Goal: Task Accomplishment & Management: Manage account settings

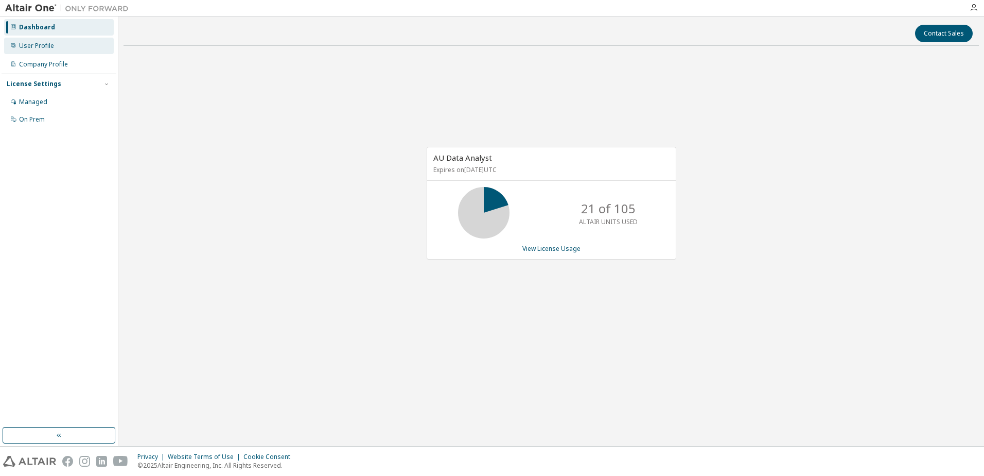
click at [46, 51] on div "User Profile" at bounding box center [59, 46] width 110 height 16
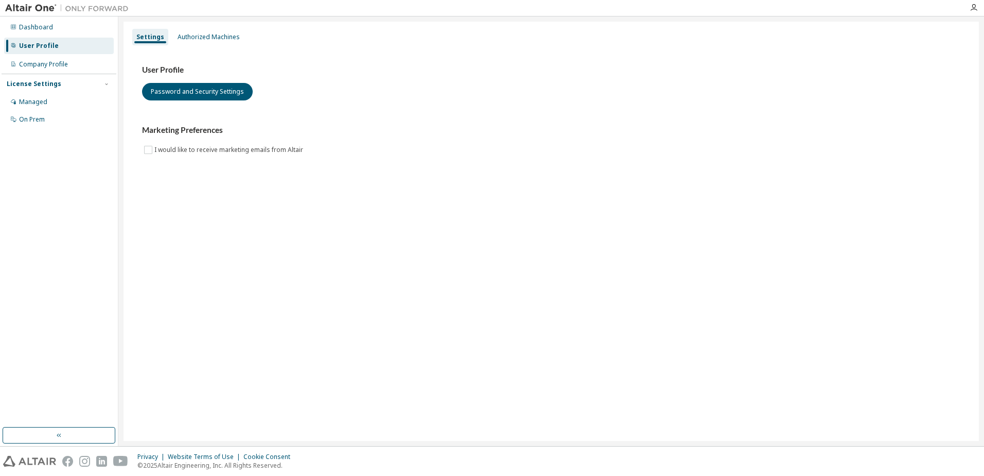
click at [204, 45] on div "Settings Authorized Machines" at bounding box center [551, 37] width 843 height 19
click at [208, 38] on div "Authorized Machines" at bounding box center [209, 37] width 62 height 8
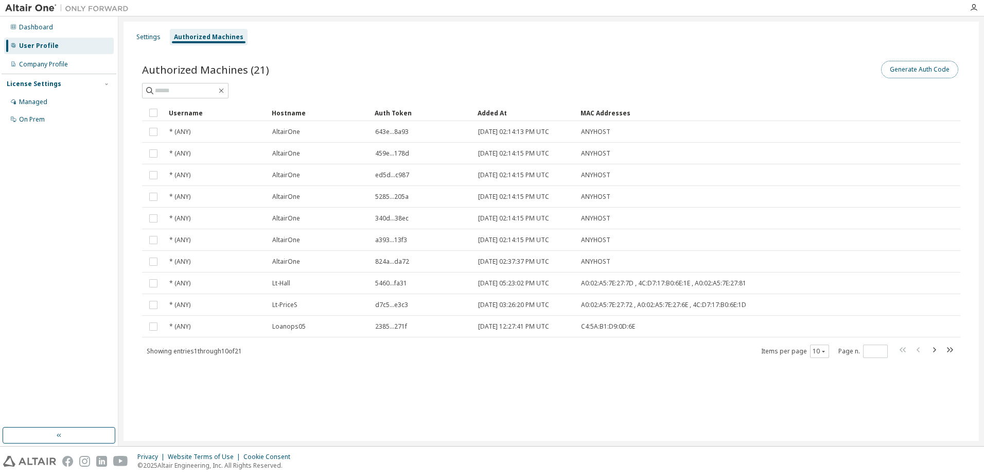
click at [915, 68] on button "Generate Auth Code" at bounding box center [919, 70] width 77 height 18
